Goal: Transaction & Acquisition: Subscribe to service/newsletter

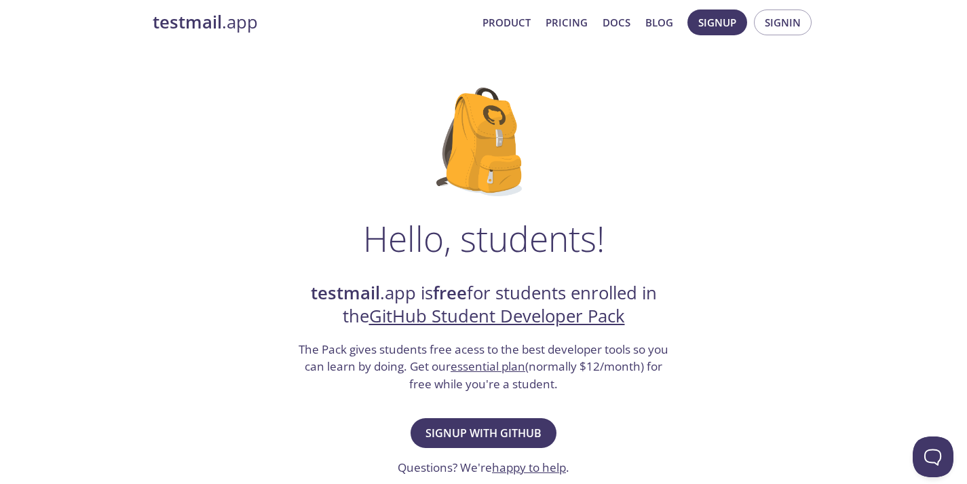
scroll to position [13, 0]
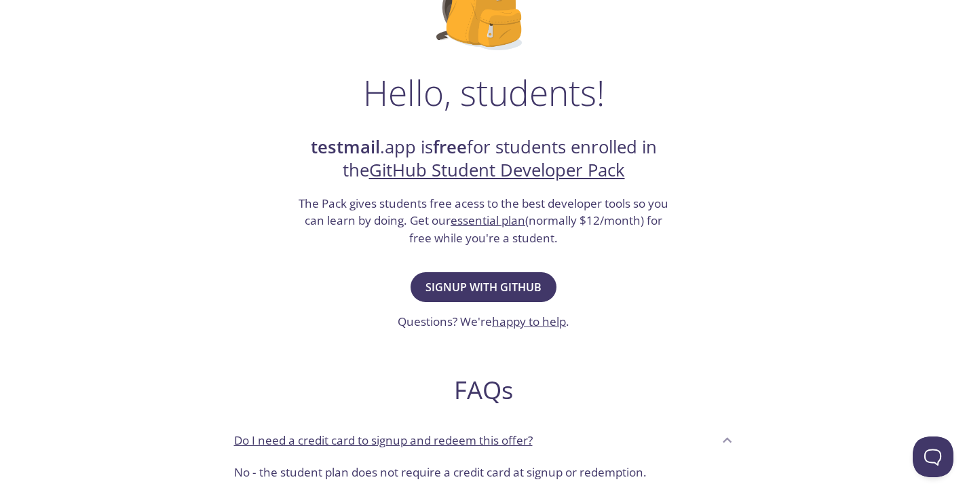
scroll to position [153, 0]
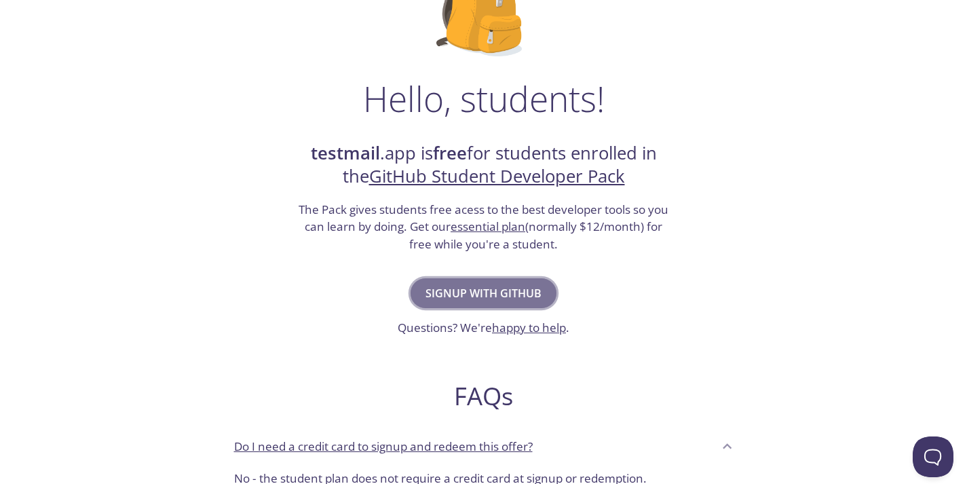
click at [490, 296] on span "Signup with GitHub" at bounding box center [483, 293] width 116 height 19
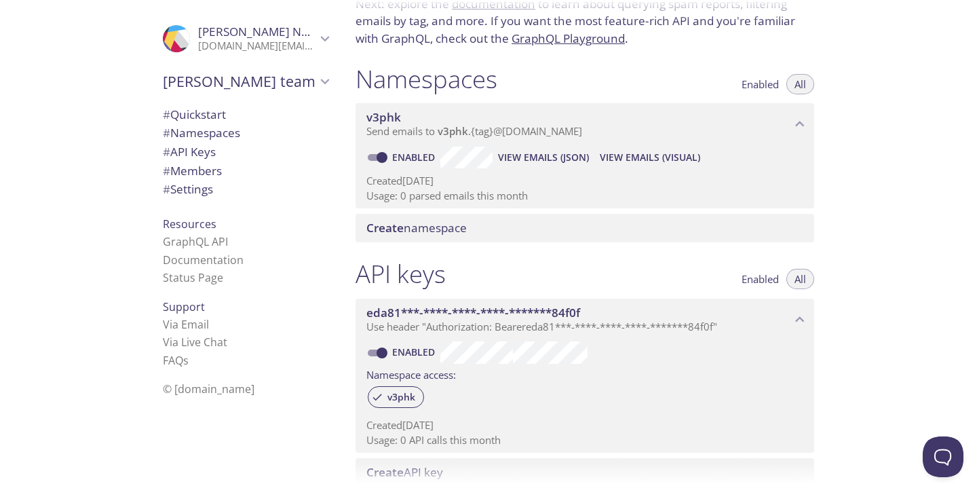
scroll to position [77, 0]
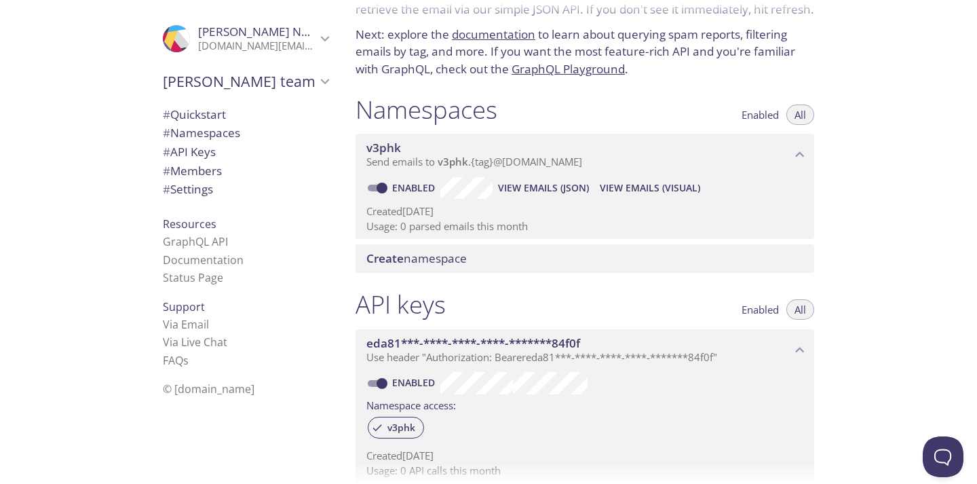
click at [798, 150] on icon "v3phk namespace" at bounding box center [800, 155] width 18 height 18
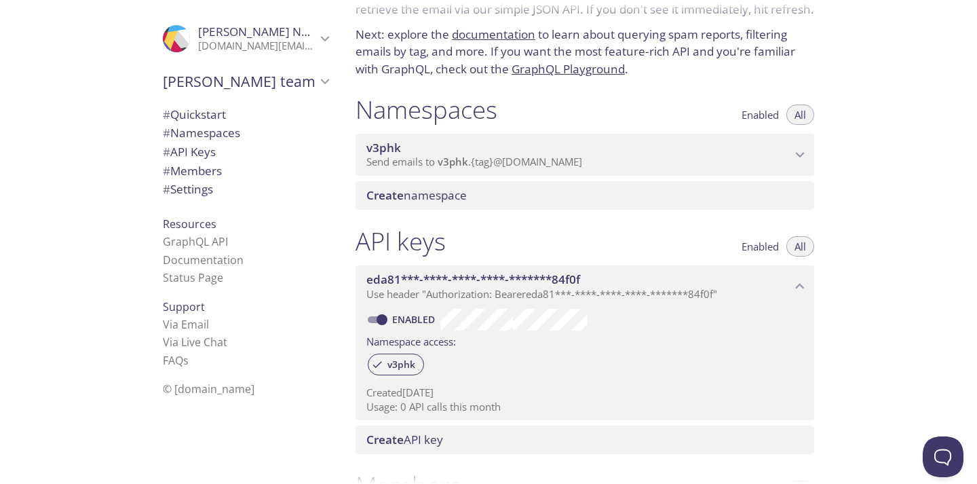
click at [798, 150] on icon "v3phk namespace" at bounding box center [800, 155] width 18 height 18
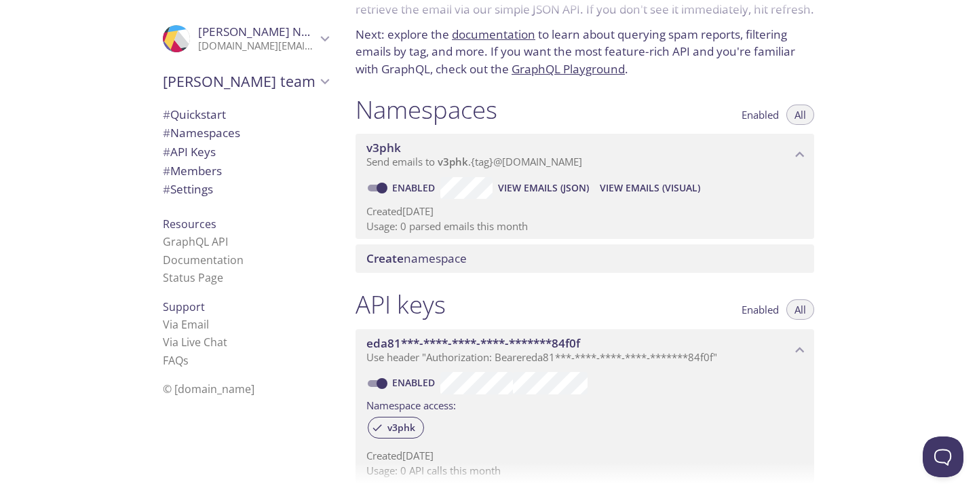
click at [472, 261] on span "Create namespace" at bounding box center [587, 258] width 442 height 15
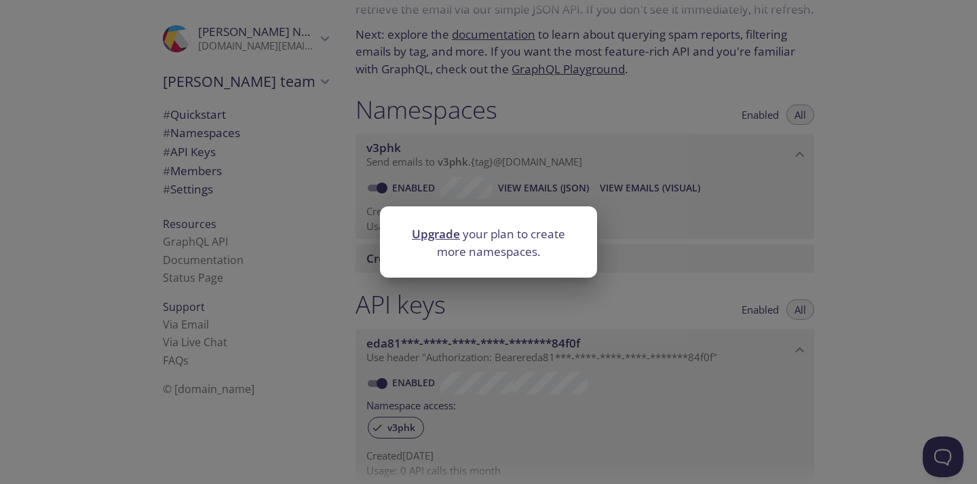
click at [516, 294] on div "Upgrade your plan to create more namespaces." at bounding box center [488, 242] width 977 height 484
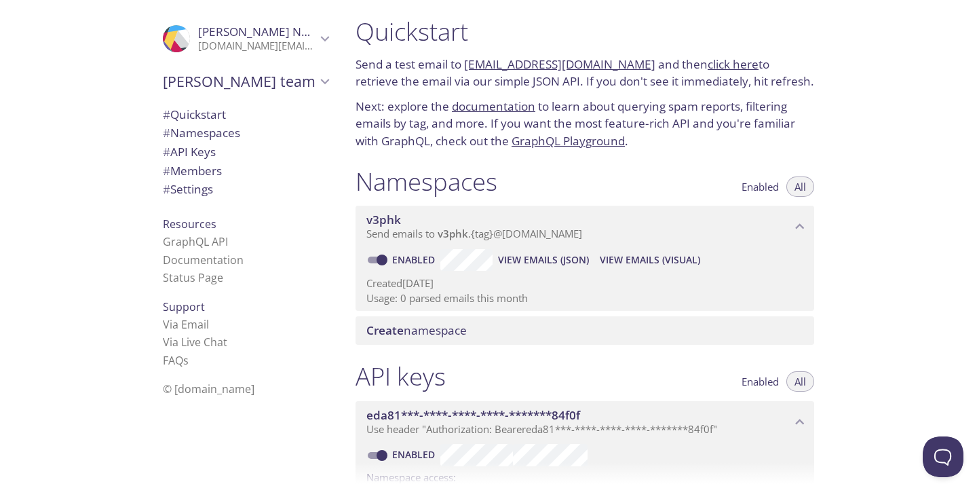
scroll to position [3, 0]
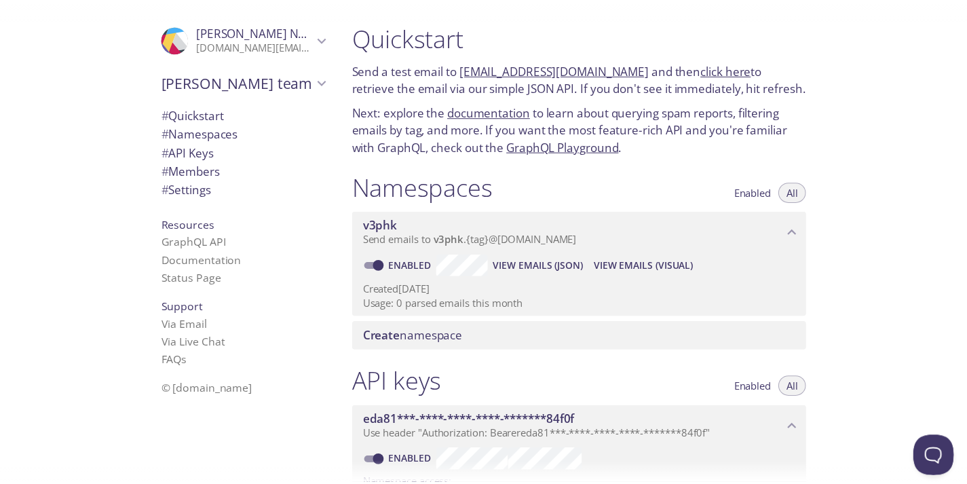
scroll to position [481, 0]
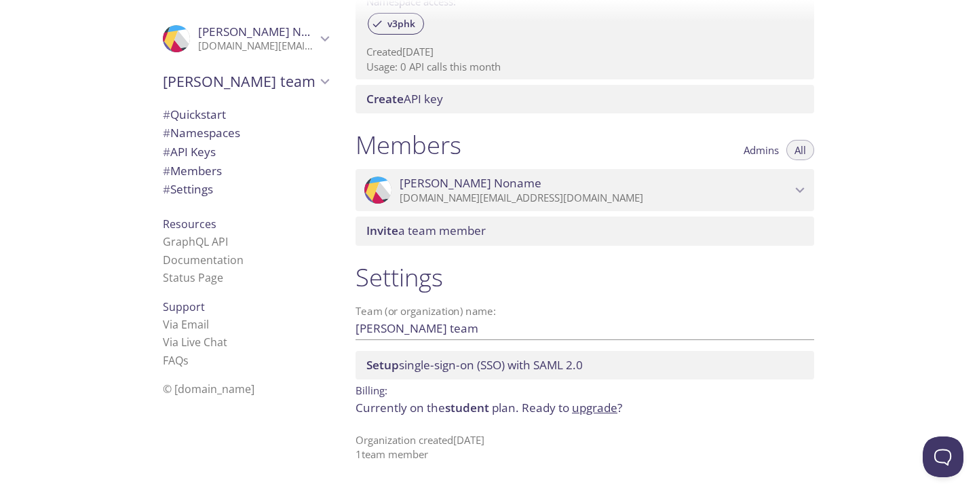
click at [474, 408] on span "student" at bounding box center [467, 408] width 44 height 16
click at [588, 412] on link "upgrade" at bounding box center [594, 408] width 45 height 16
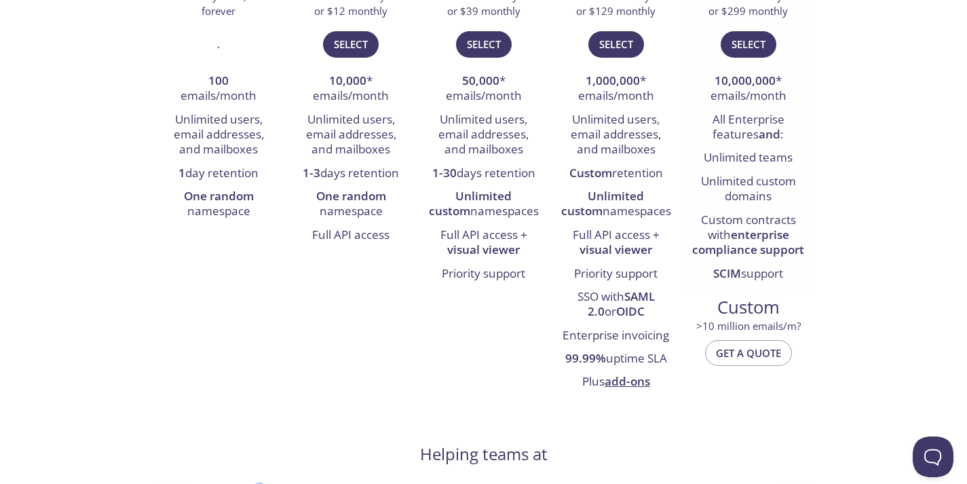
scroll to position [383, 0]
